Goal: Task Accomplishment & Management: Manage account settings

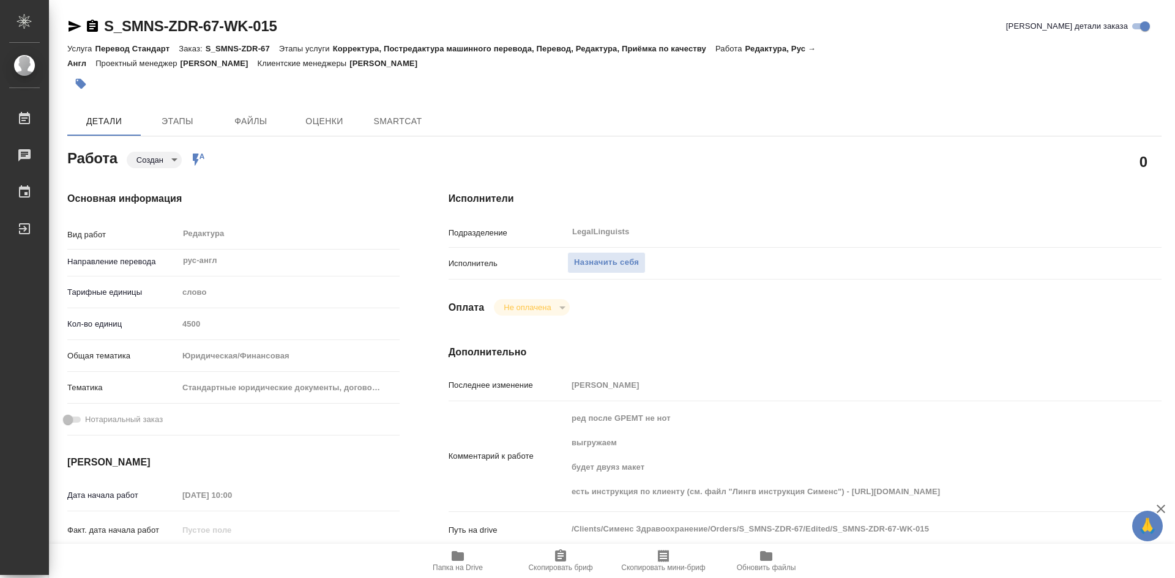
type textarea "x"
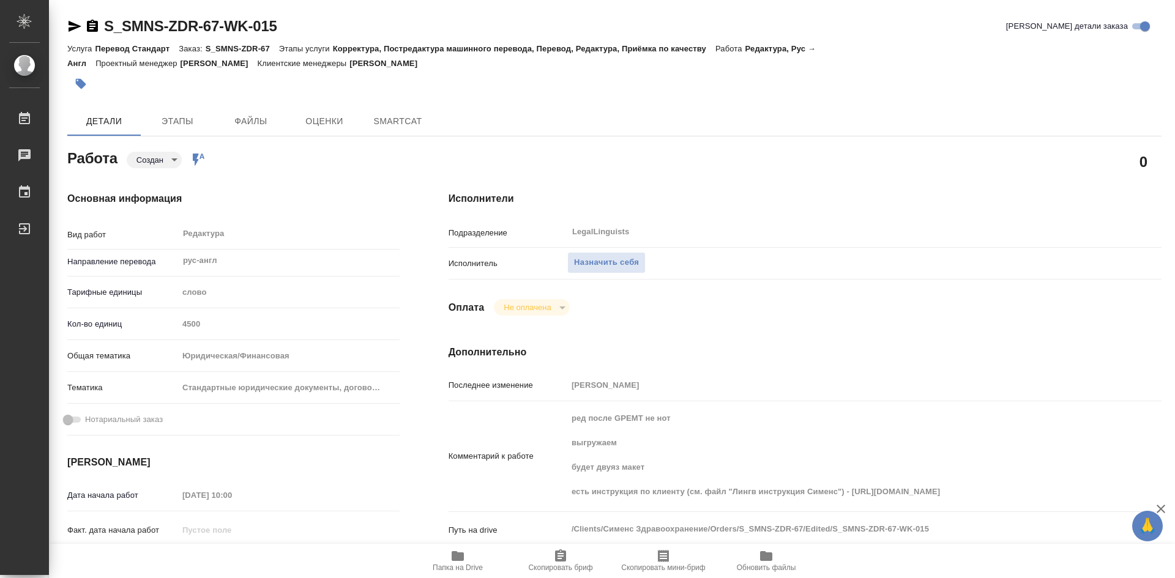
type textarea "x"
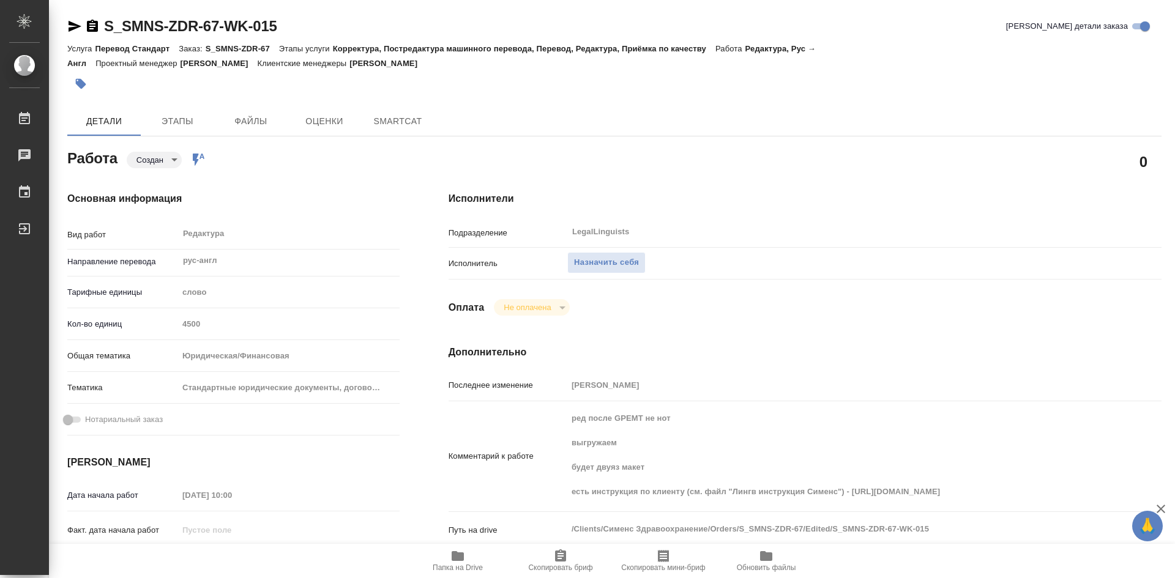
type textarea "x"
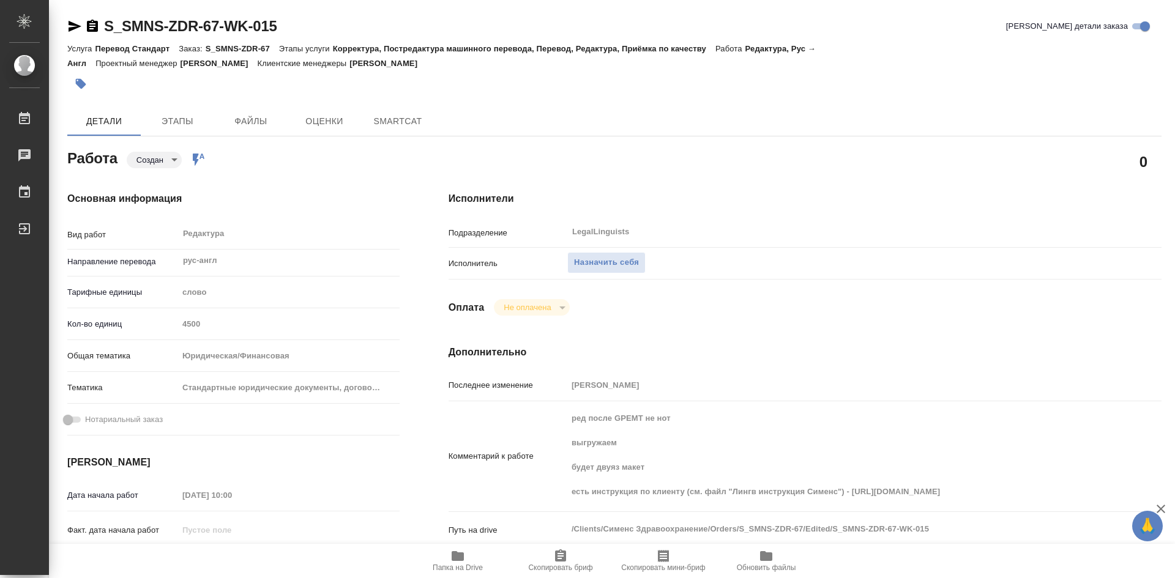
type textarea "x"
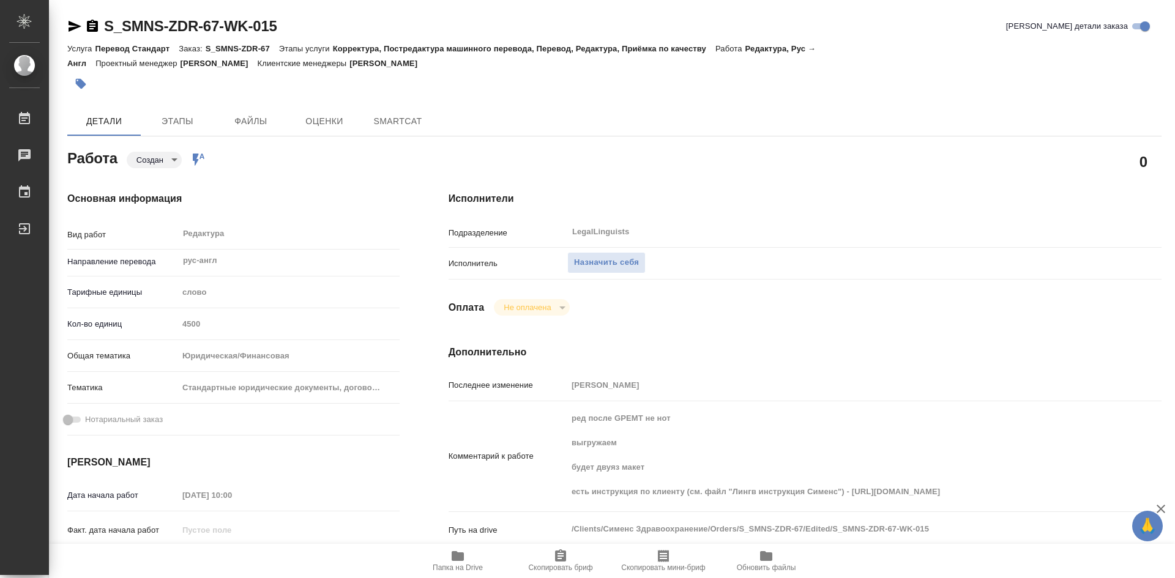
type textarea "x"
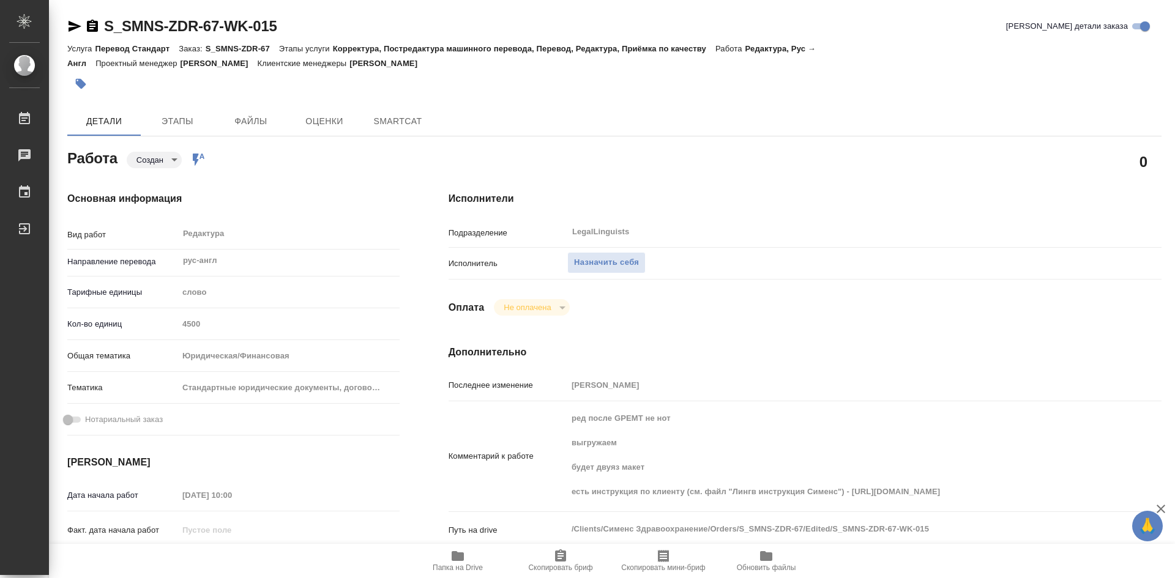
type textarea "x"
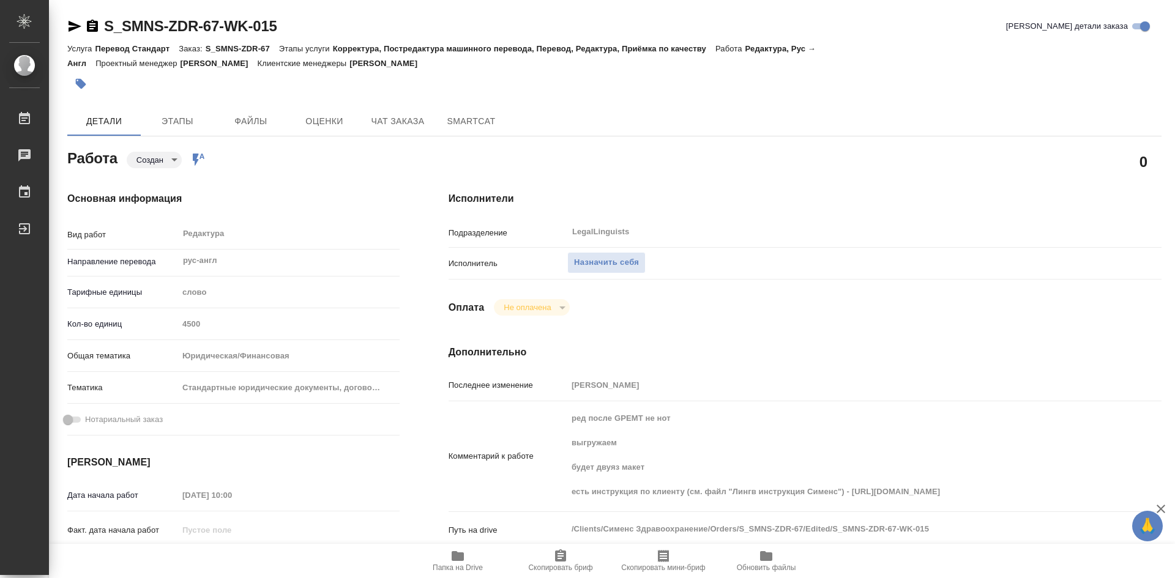
type textarea "x"
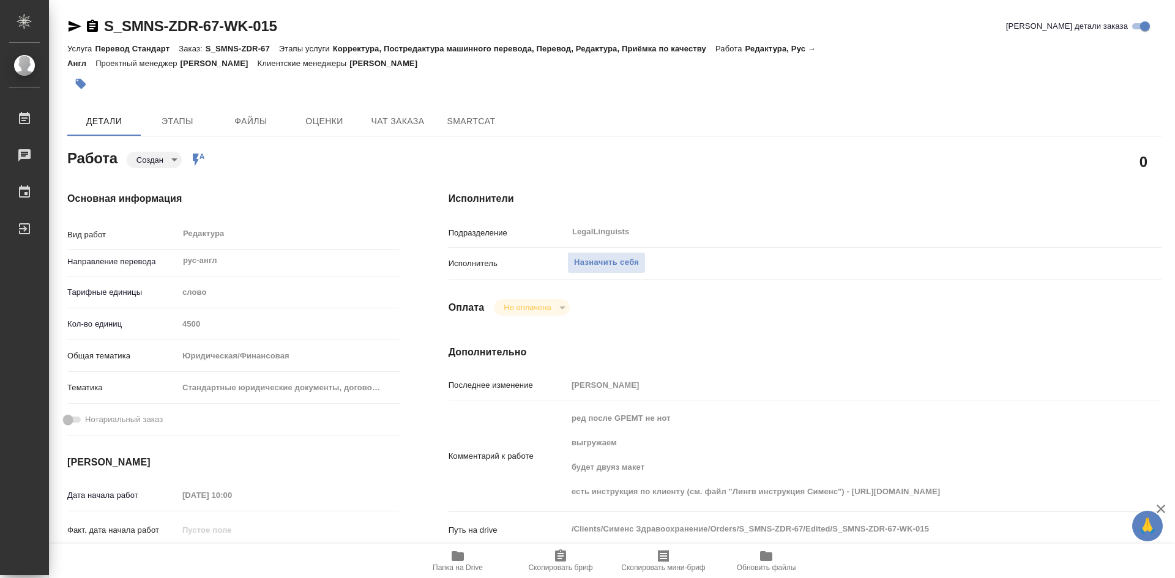
type textarea "x"
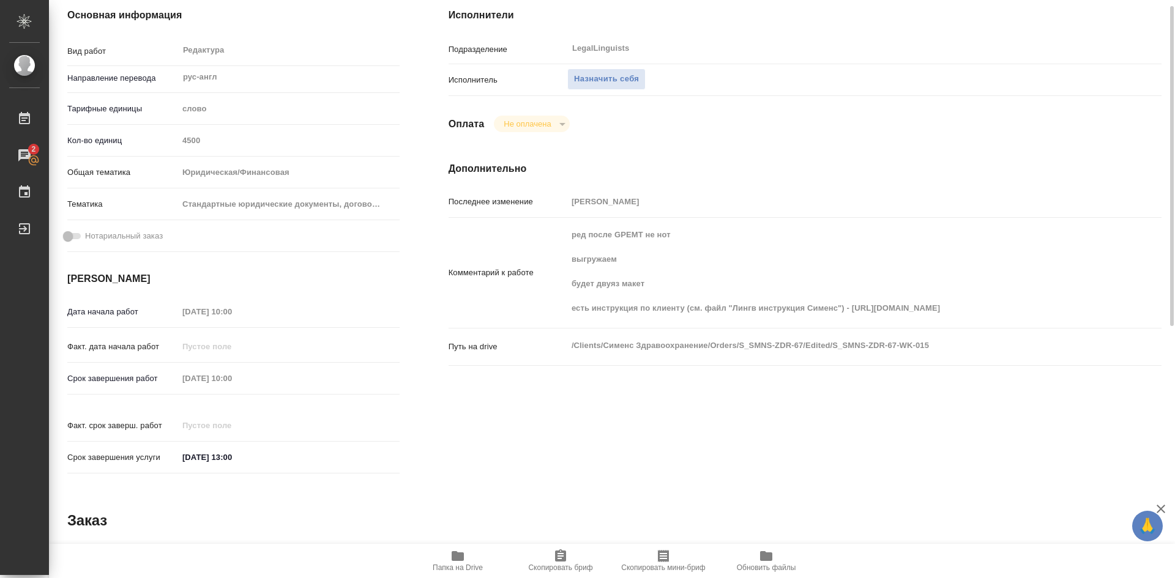
scroll to position [122, 0]
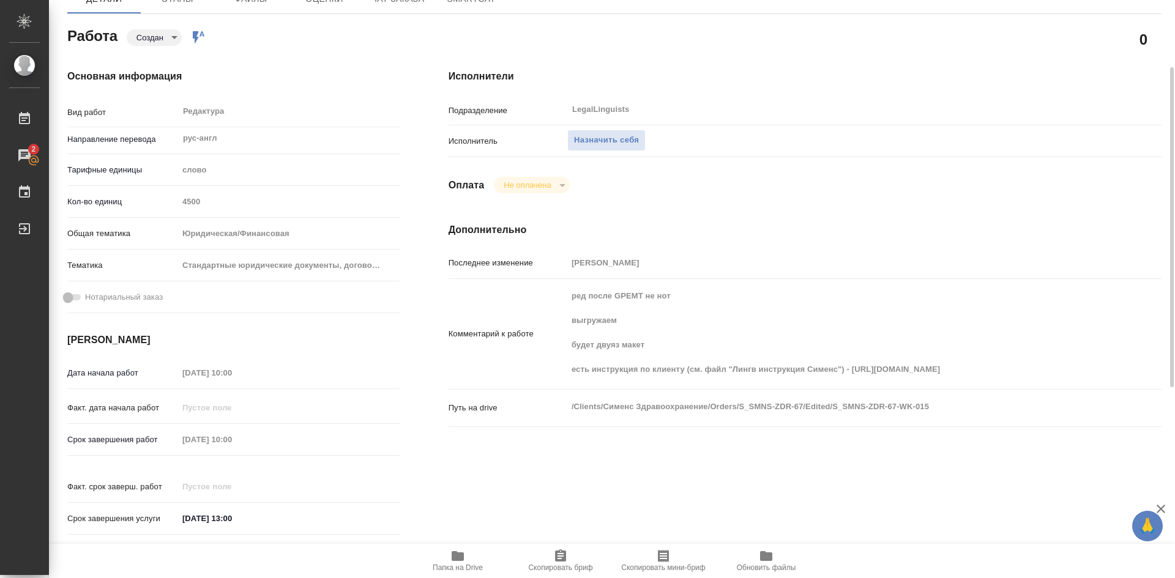
click at [447, 556] on span "Папка на Drive" at bounding box center [458, 560] width 88 height 23
click at [606, 139] on span "Назначить себя" at bounding box center [606, 140] width 65 height 14
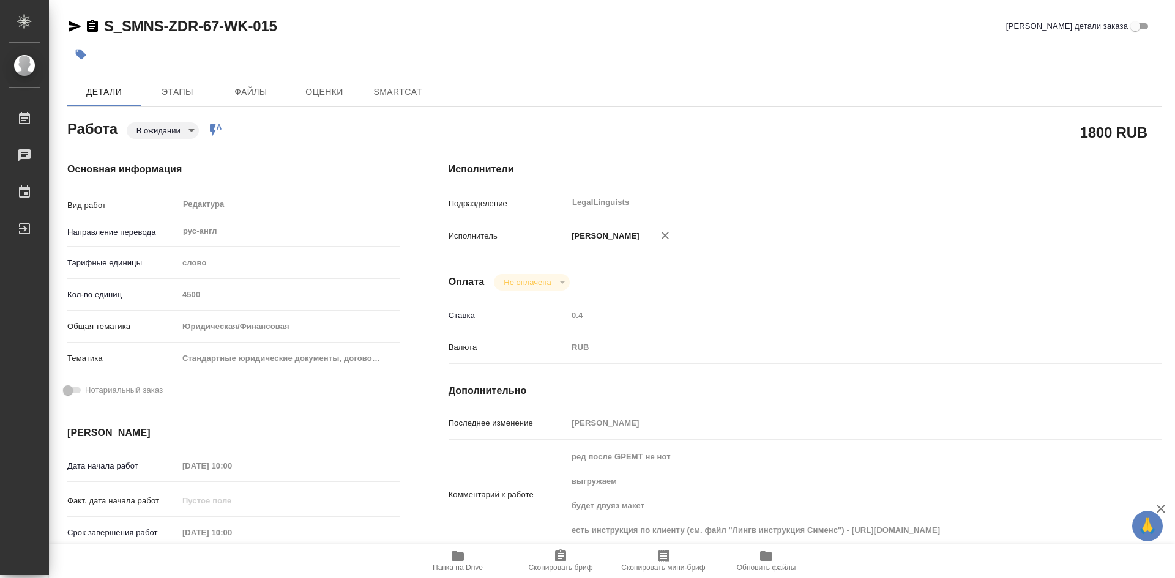
type textarea "x"
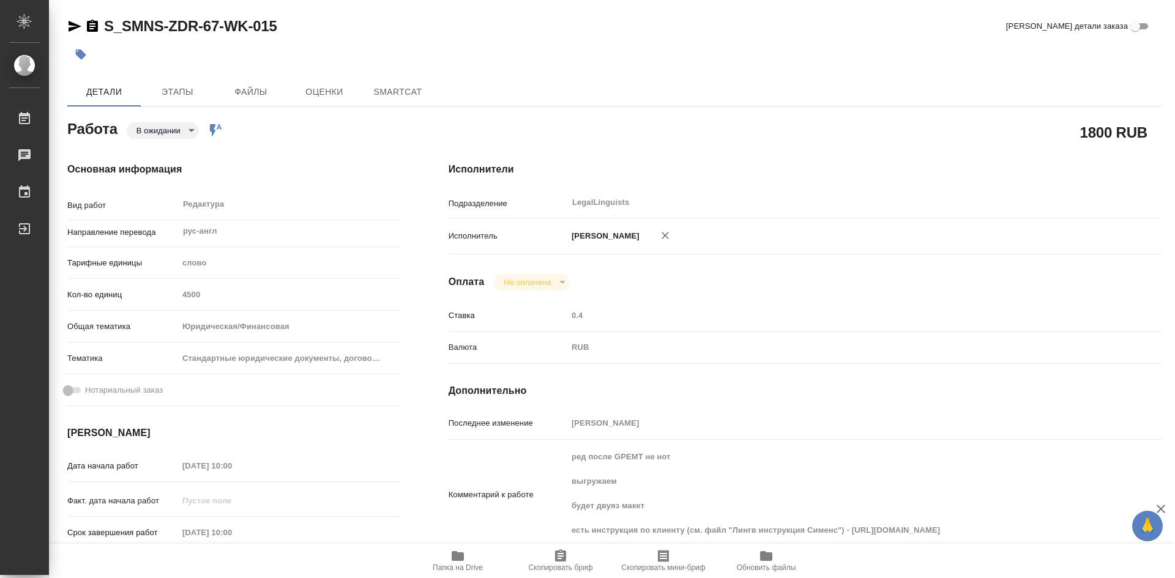
type textarea "x"
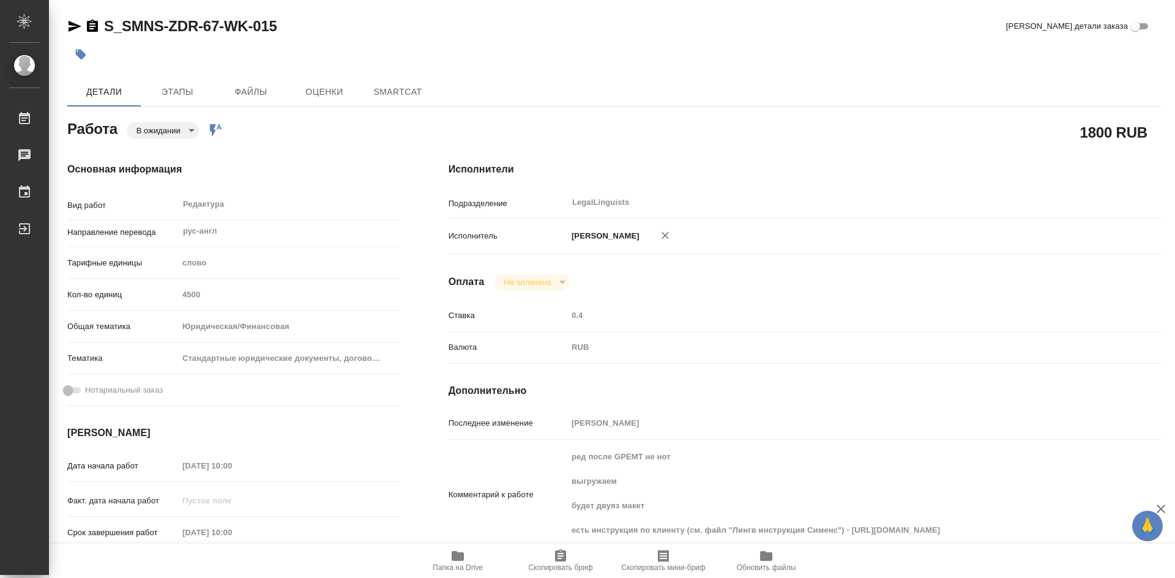
type textarea "x"
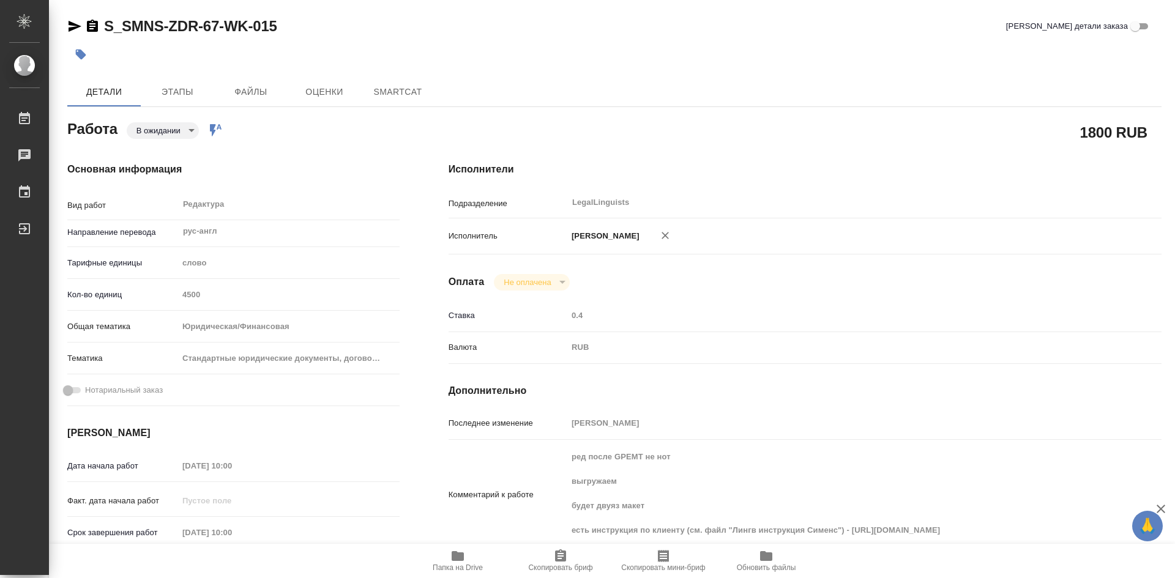
type textarea "x"
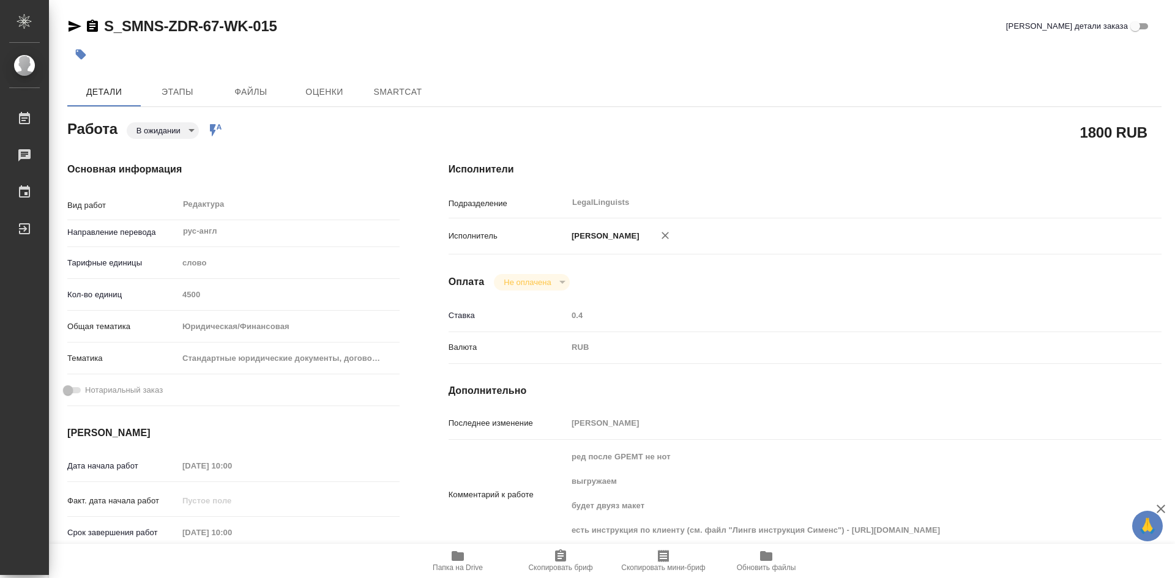
type textarea "x"
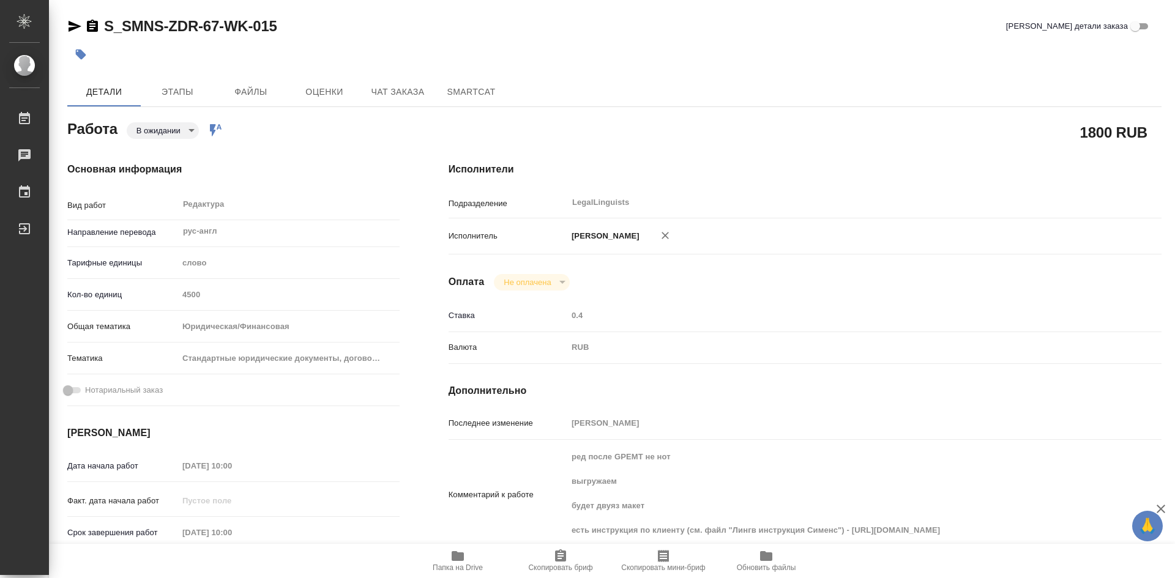
type textarea "x"
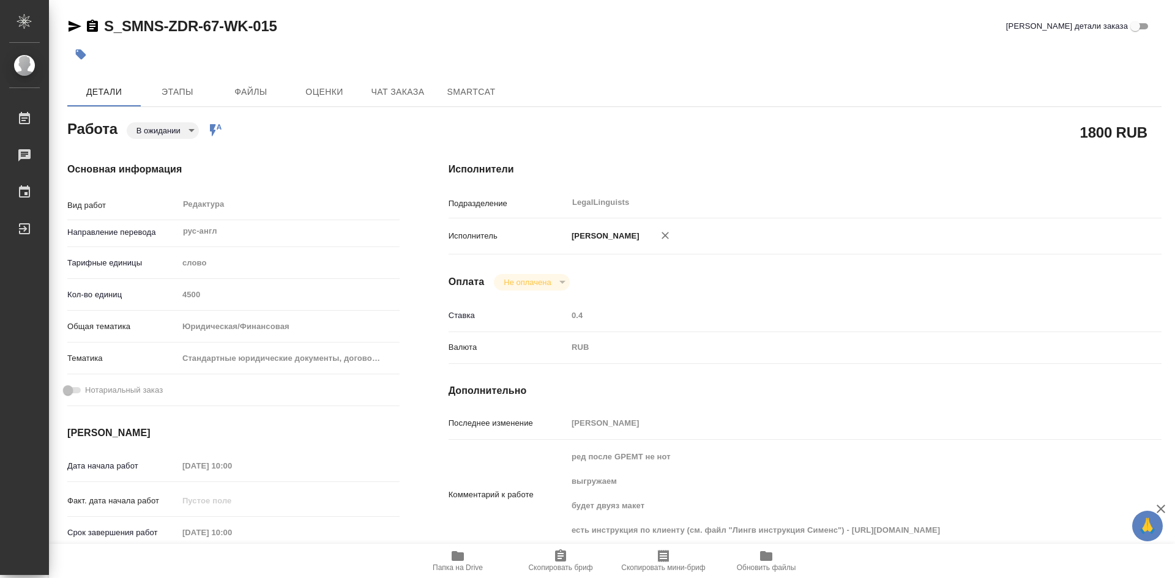
scroll to position [61, 0]
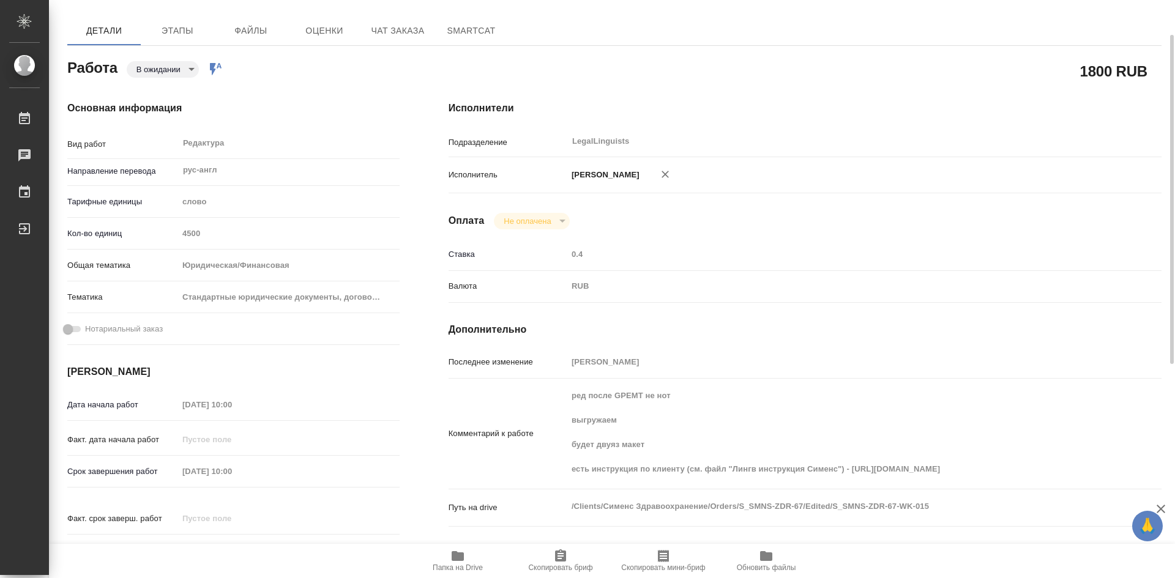
type textarea "x"
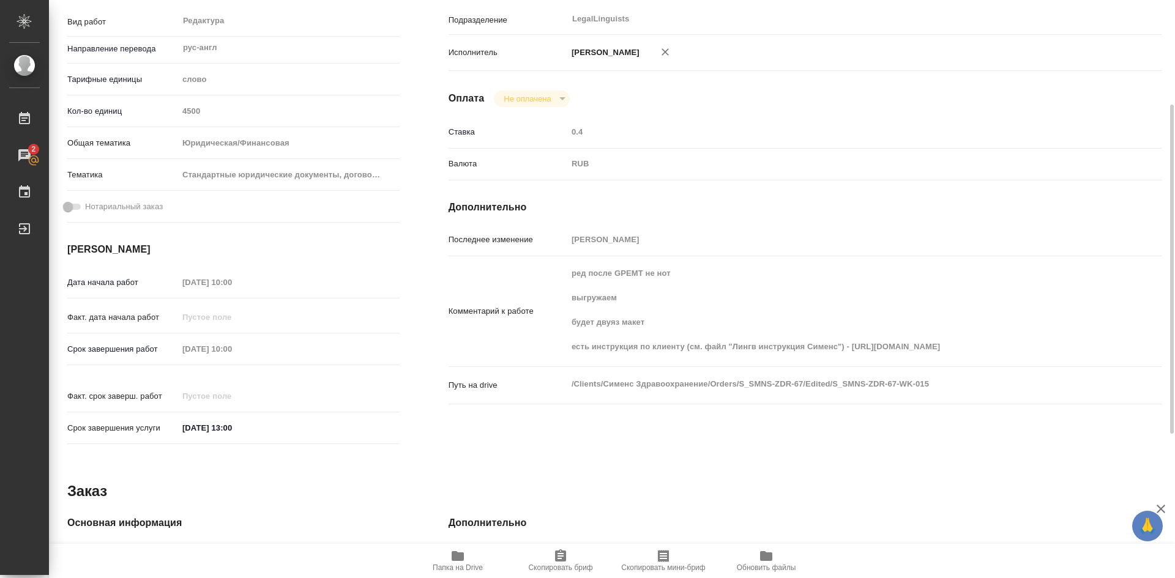
scroll to position [0, 0]
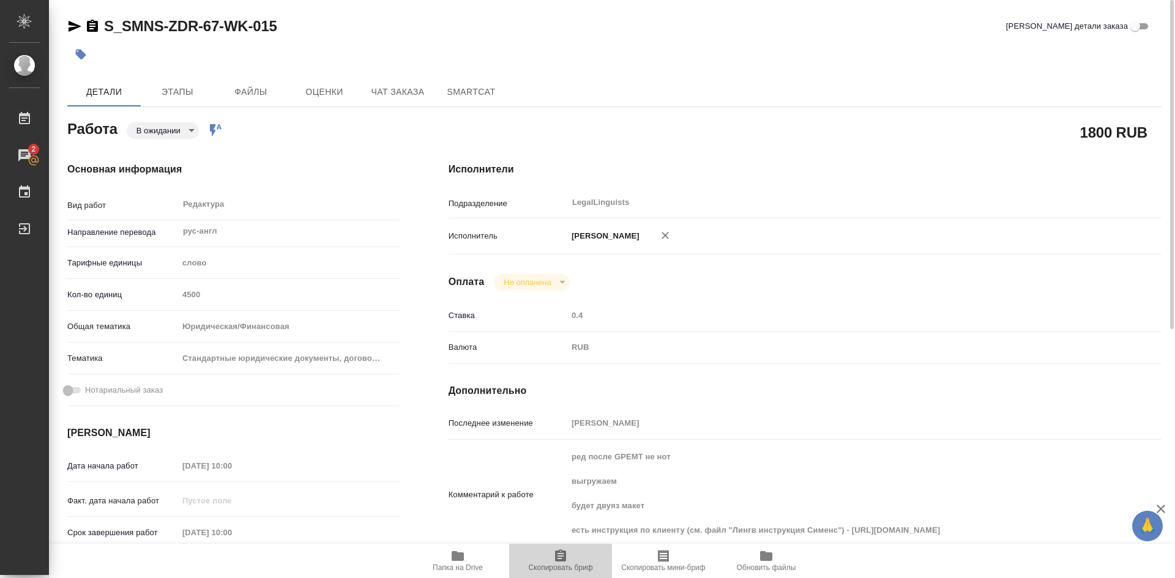
click at [562, 556] on icon "button" at bounding box center [560, 555] width 11 height 12
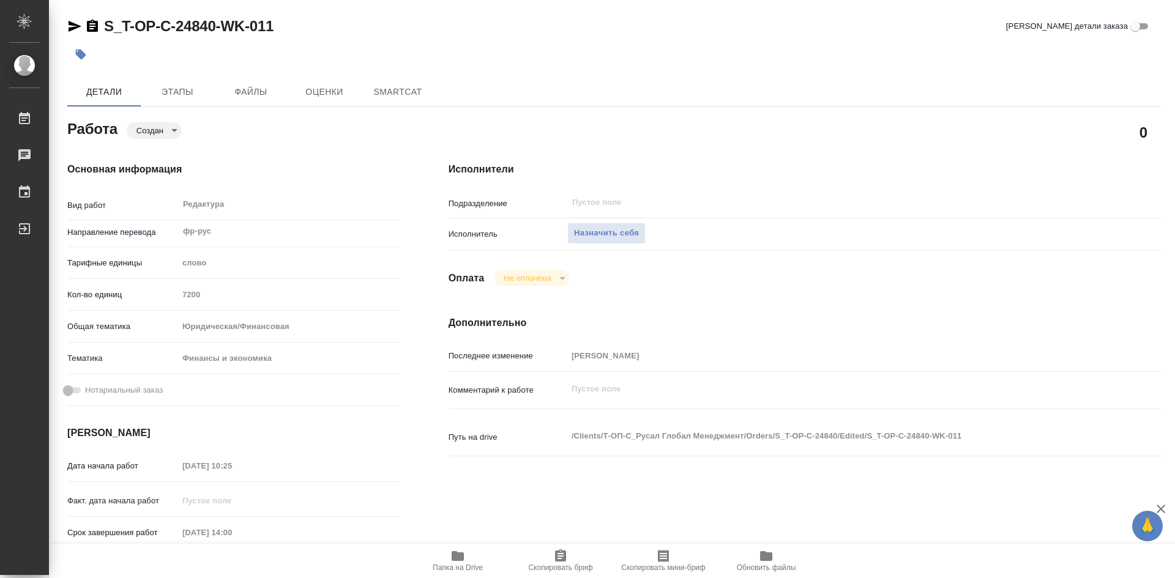
type textarea "x"
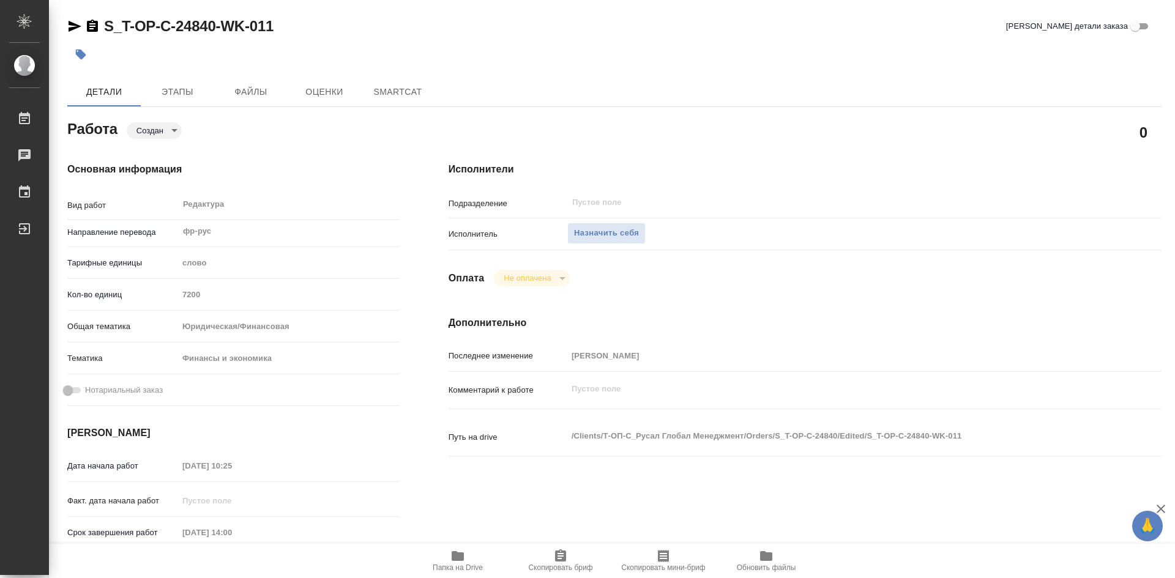
type textarea "x"
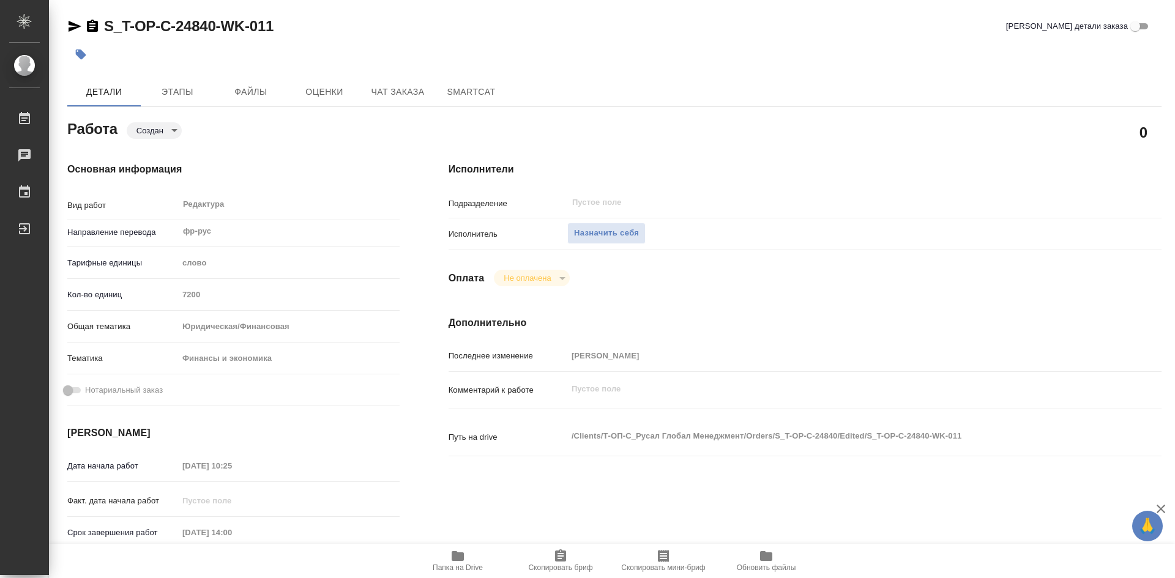
type textarea "x"
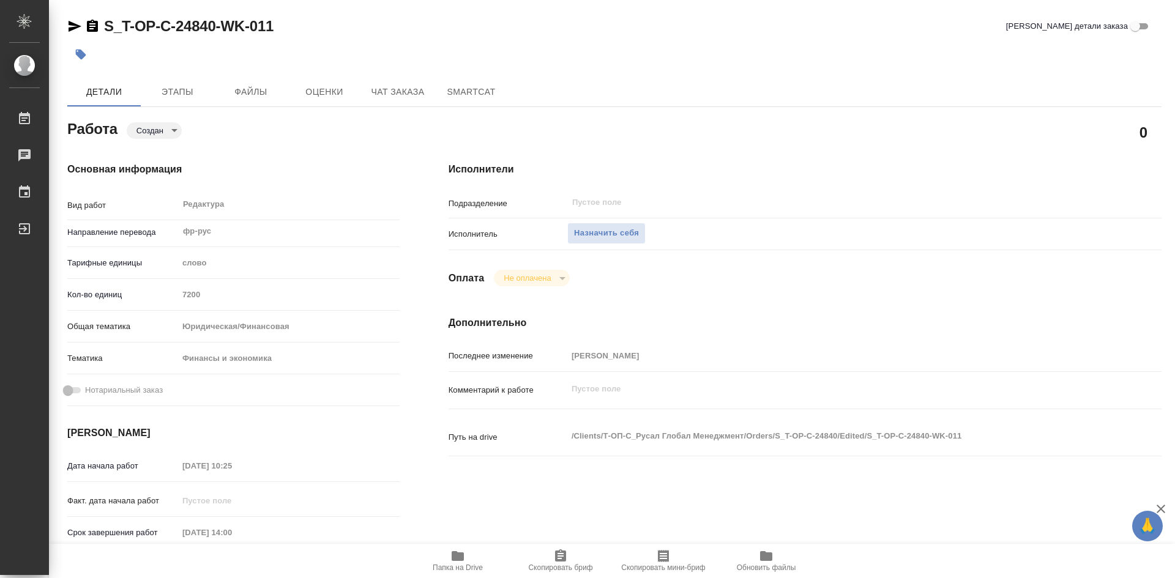
scroll to position [61, 0]
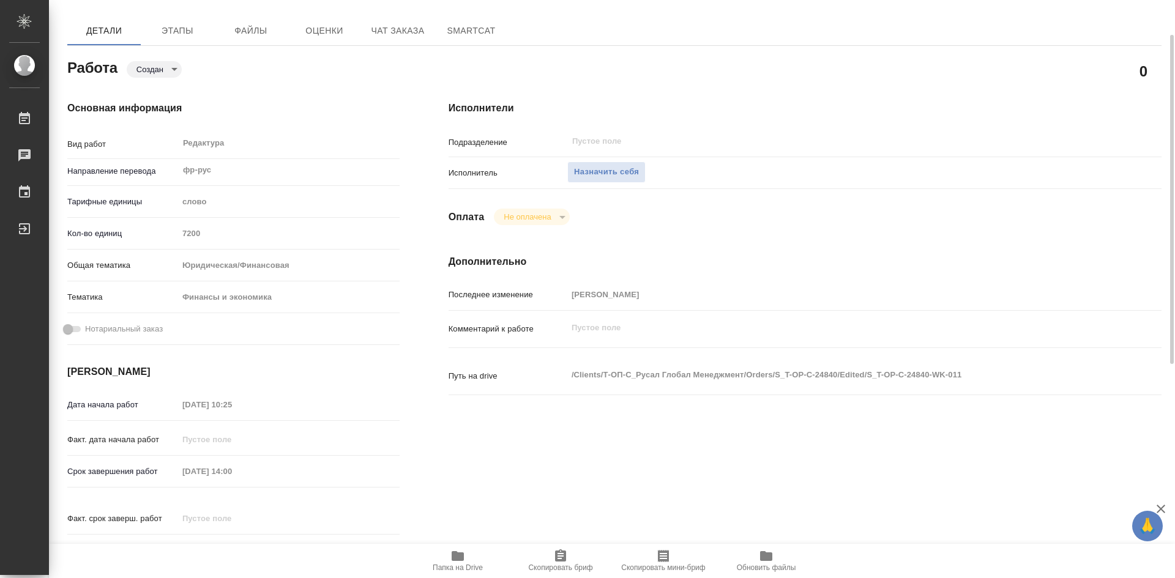
type textarea "x"
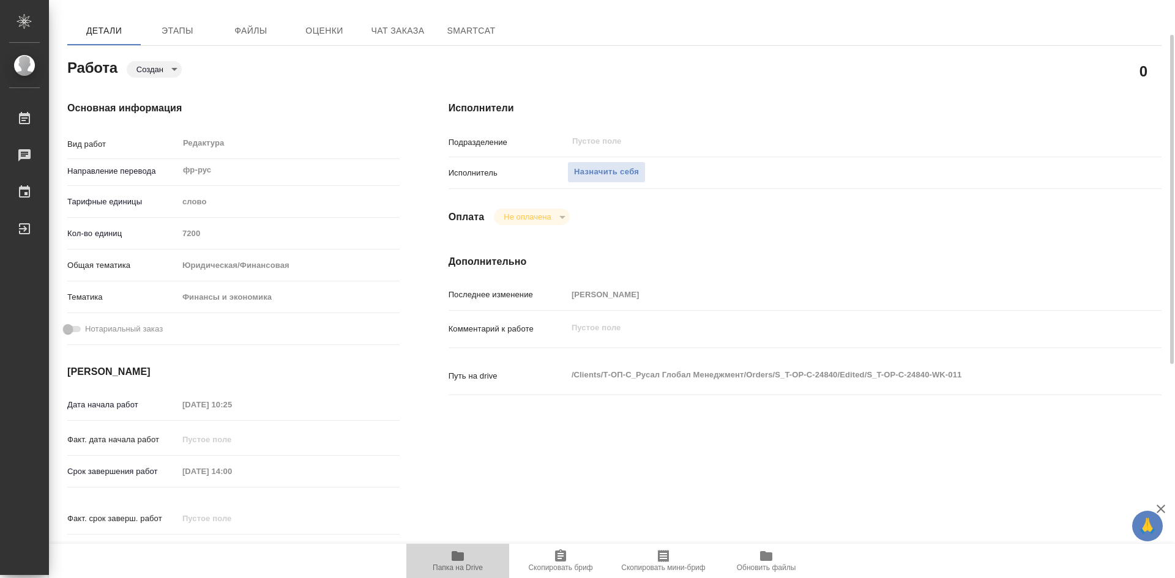
click at [457, 560] on icon "button" at bounding box center [458, 556] width 12 height 10
click at [609, 171] on span "Назначить себя" at bounding box center [606, 172] width 65 height 14
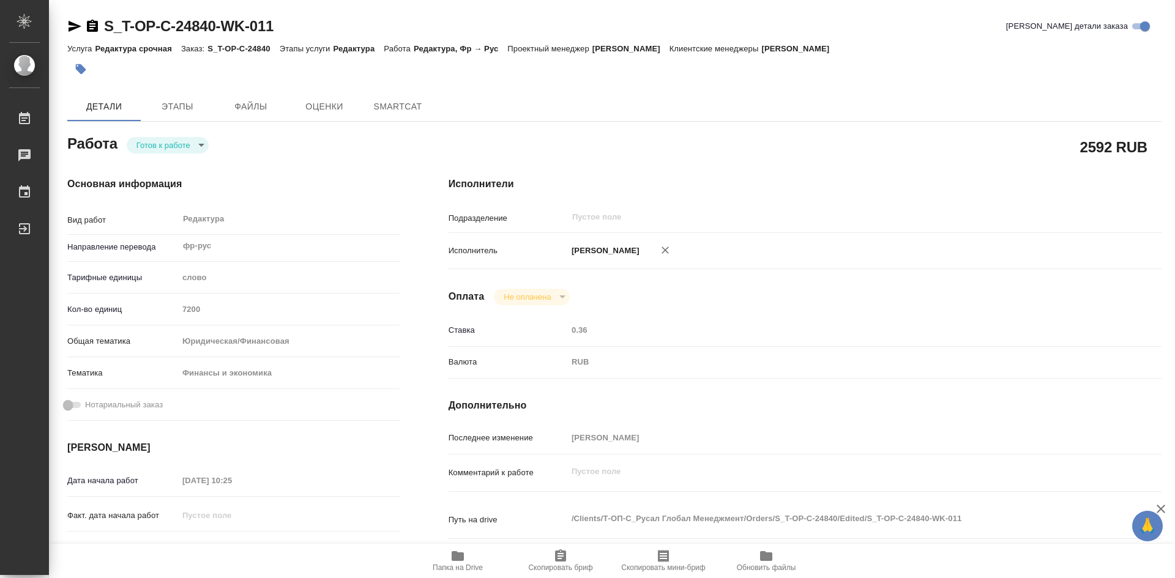
type textarea "x"
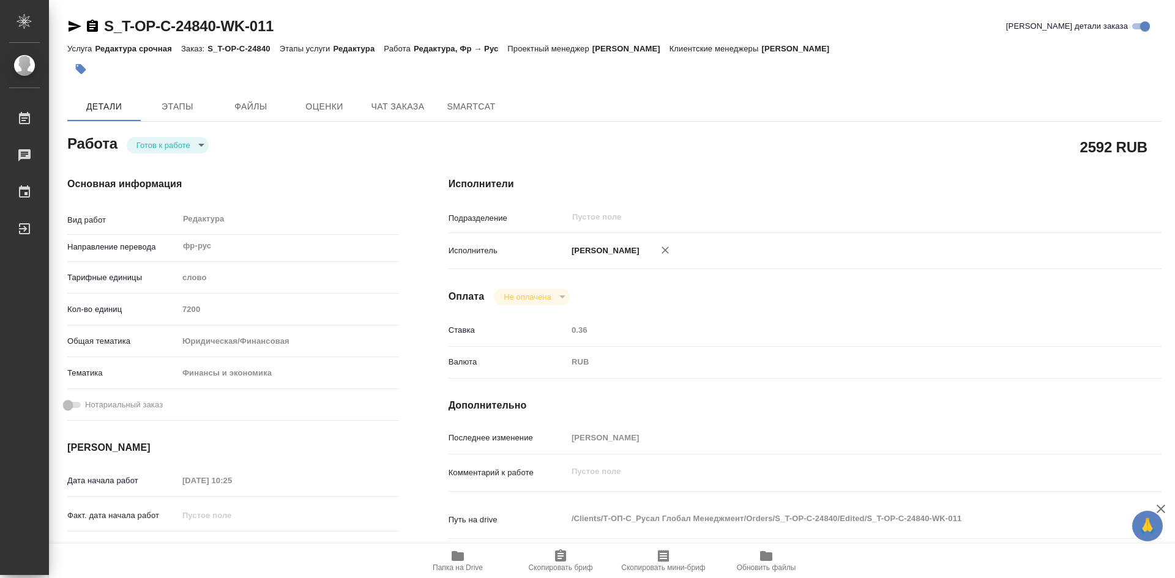
type textarea "x"
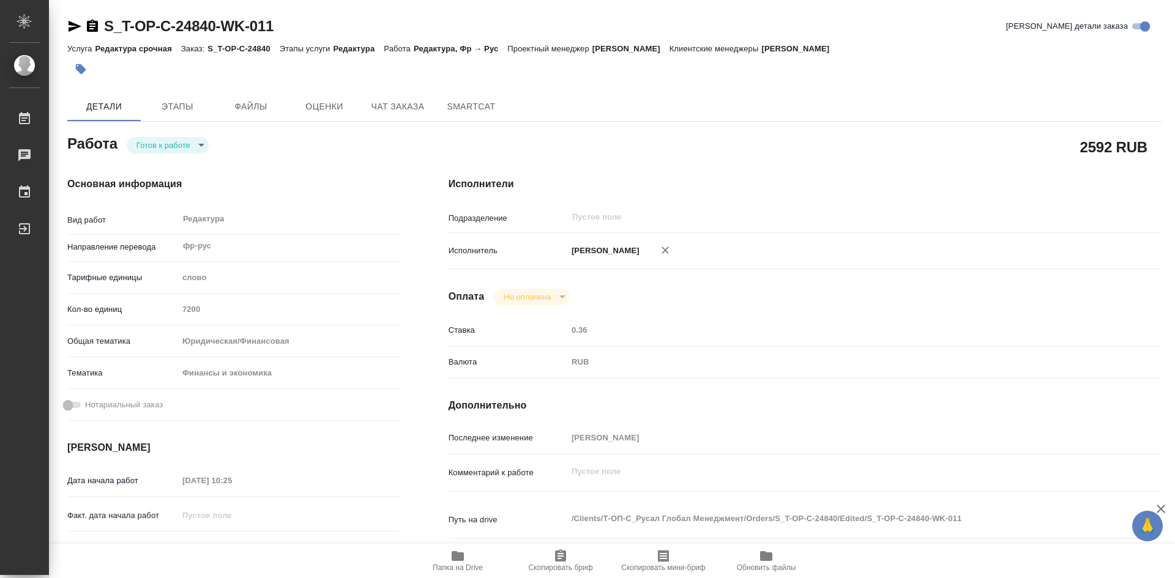
type textarea "x"
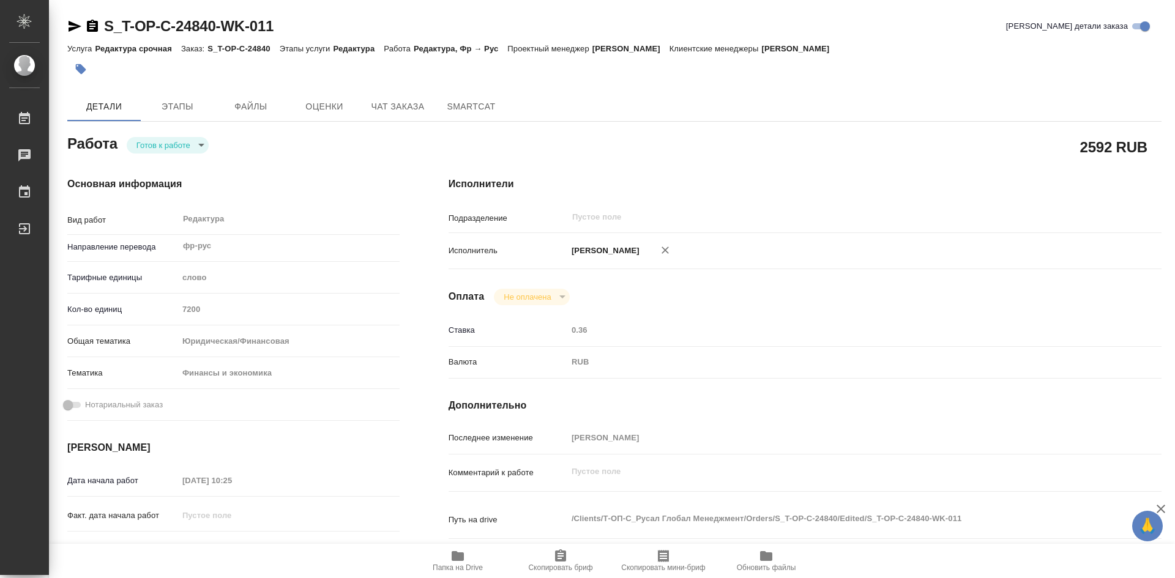
type textarea "x"
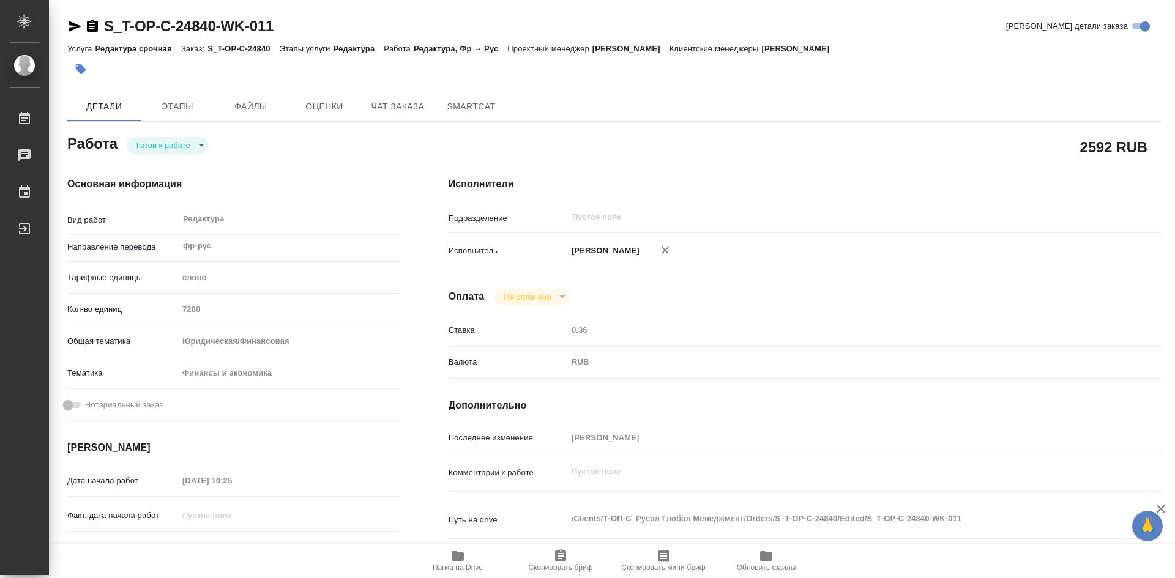
type textarea "x"
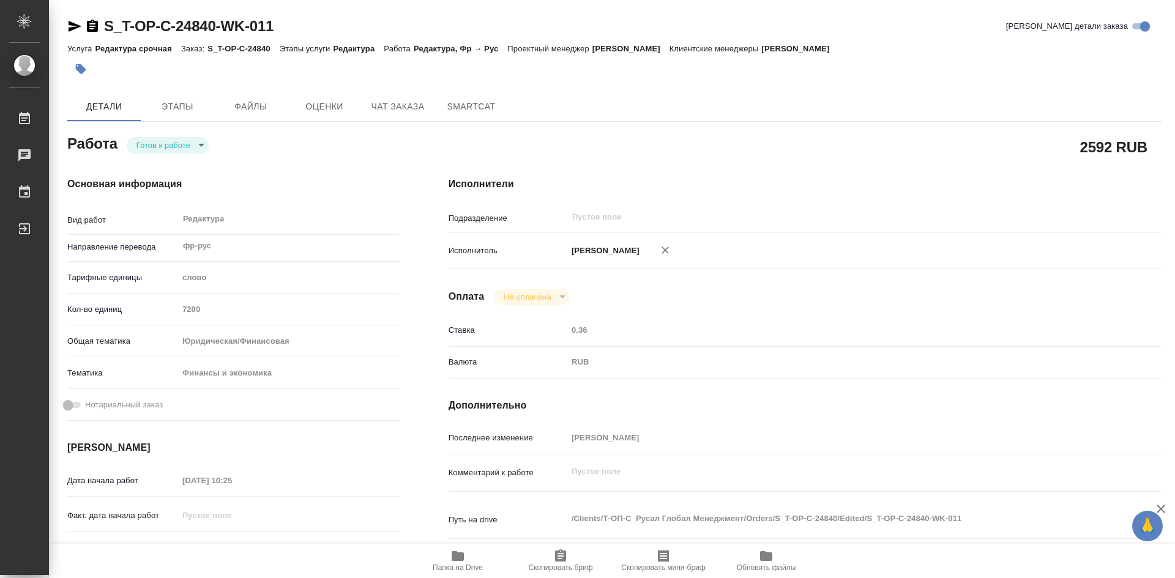
type textarea "x"
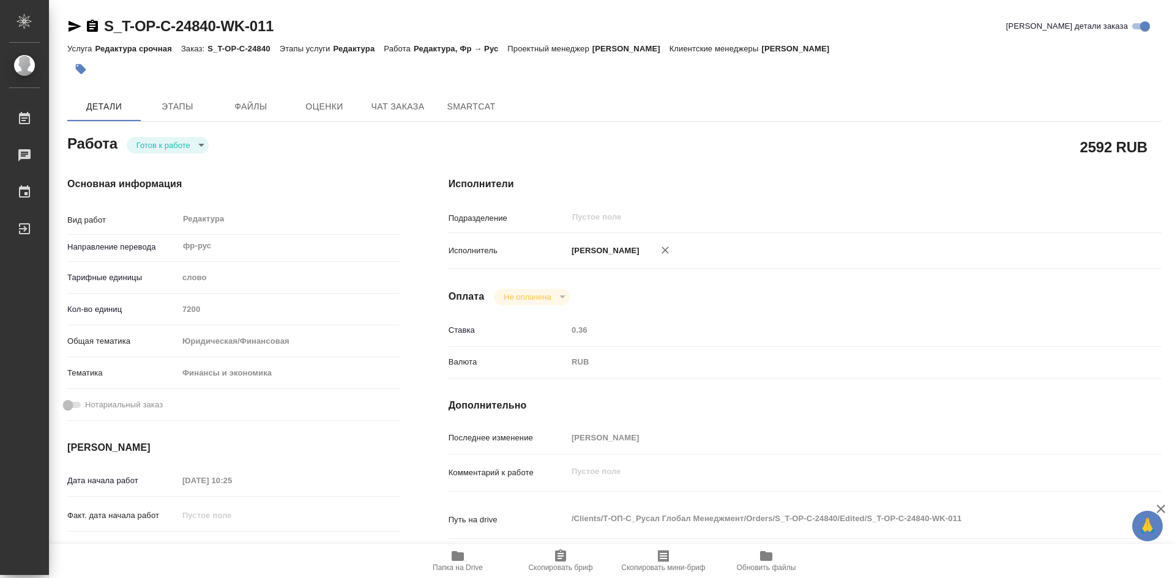
type textarea "x"
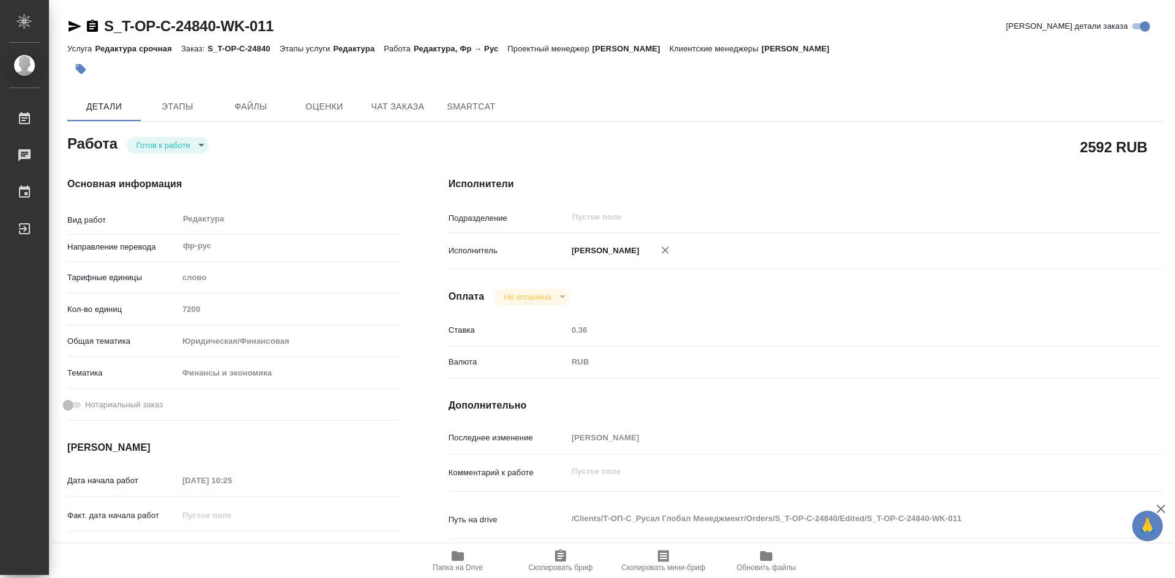
type textarea "x"
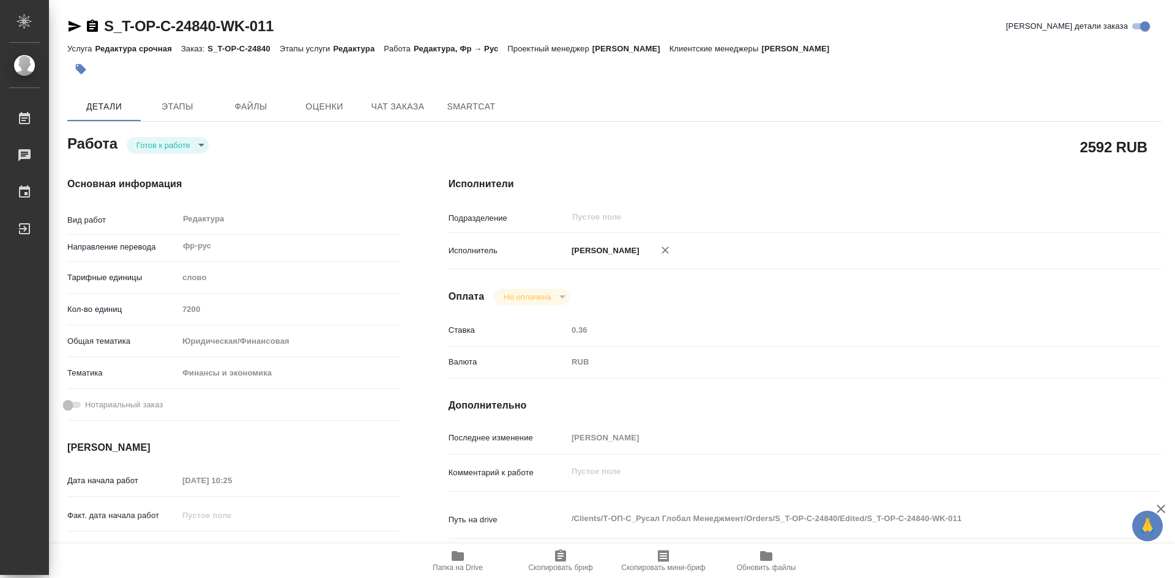
click at [564, 556] on icon "button" at bounding box center [560, 555] width 11 height 12
type textarea "x"
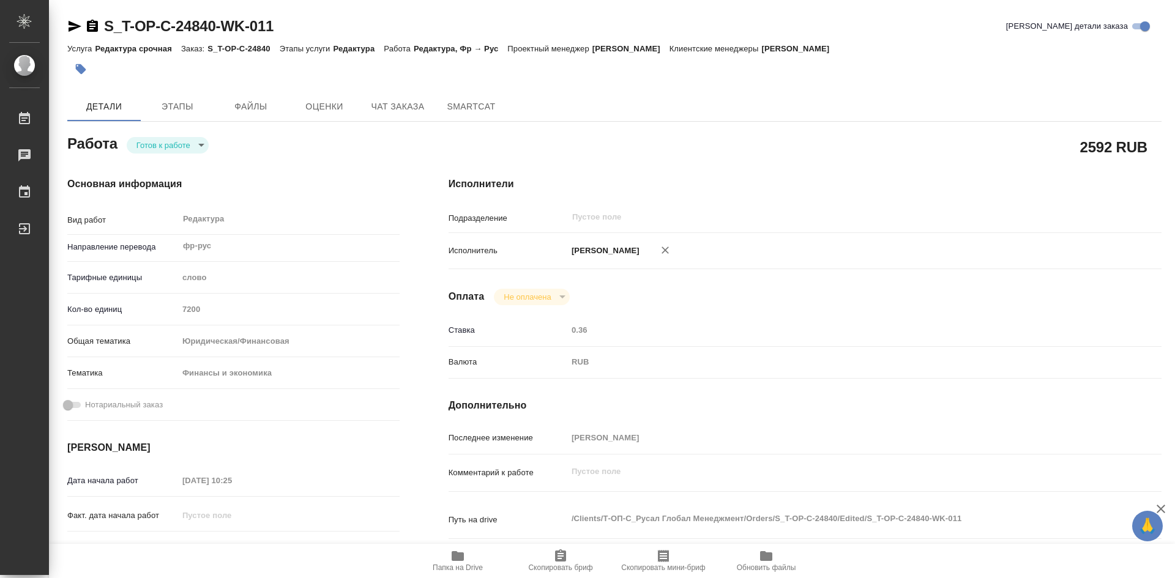
type textarea "x"
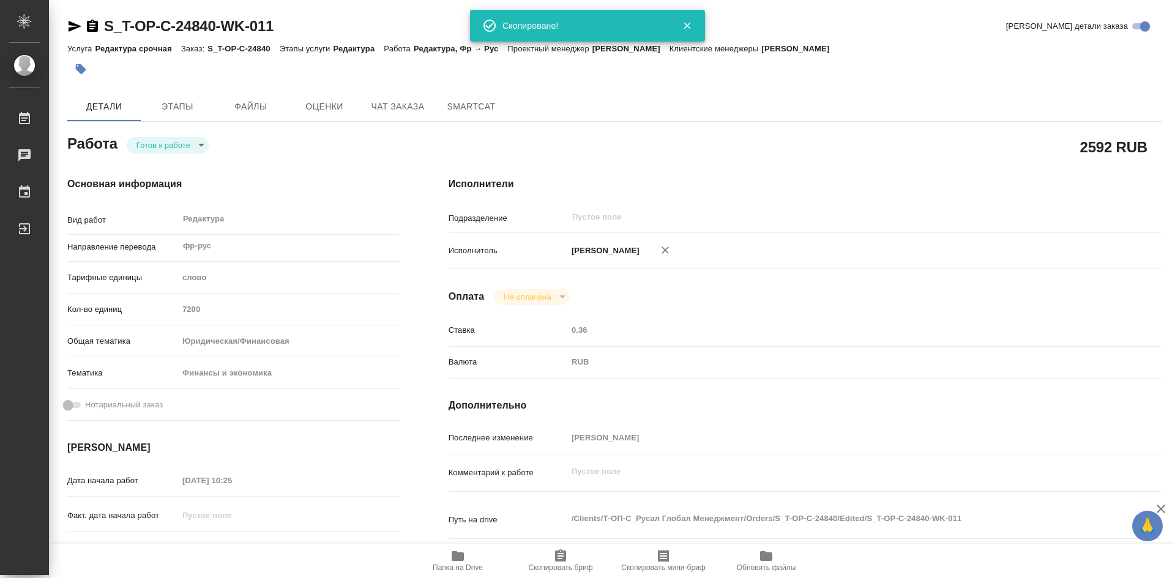
type textarea "x"
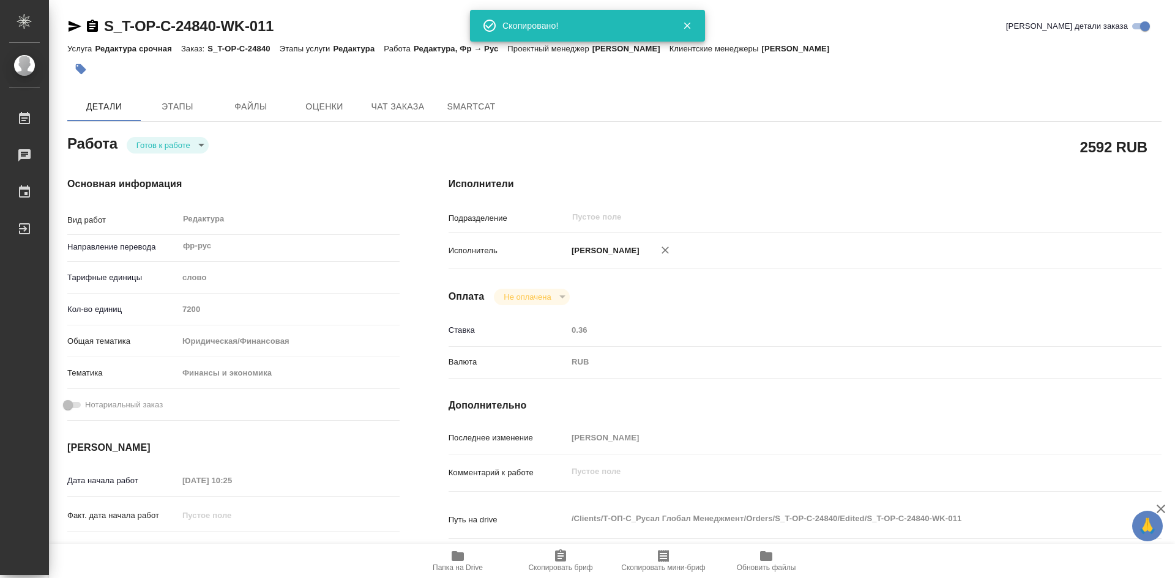
scroll to position [61, 0]
